Goal: Information Seeking & Learning: Learn about a topic

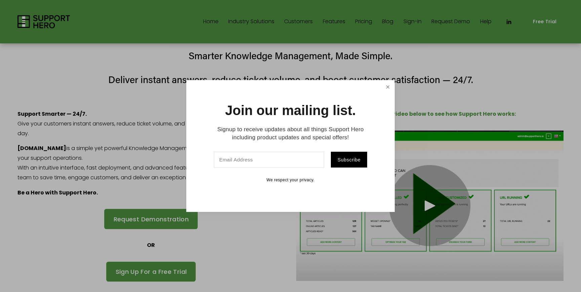
click at [390, 84] on link "Close" at bounding box center [388, 87] width 12 height 12
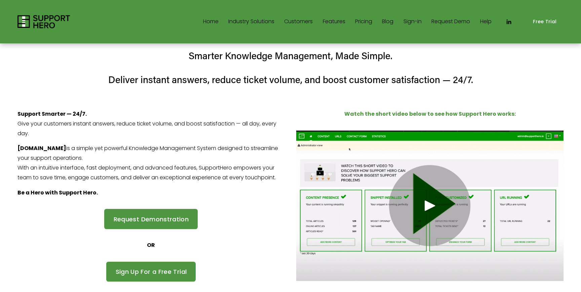
click at [364, 20] on link "Pricing" at bounding box center [363, 21] width 17 height 11
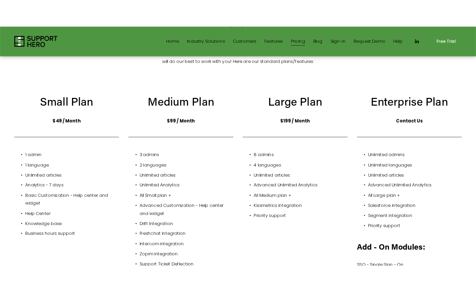
scroll to position [118, 0]
